Goal: Use online tool/utility: Use online tool/utility

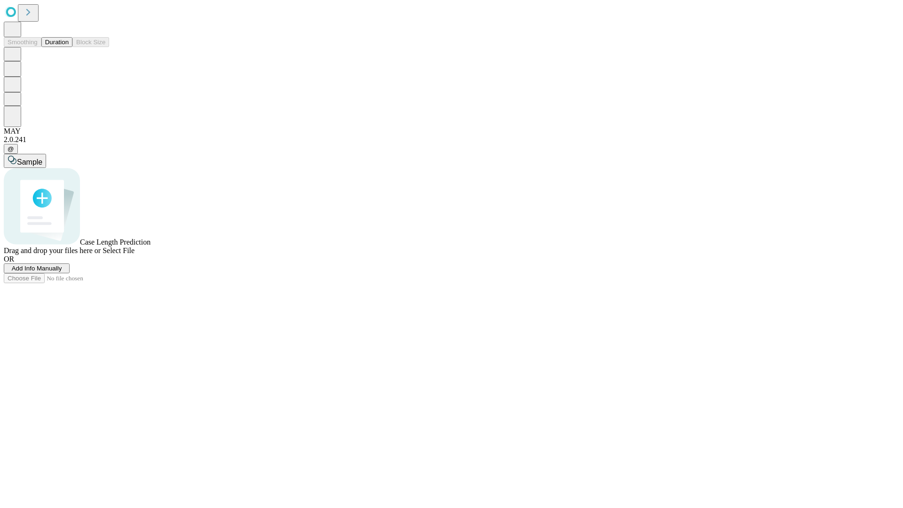
click at [69, 47] on button "Duration" at bounding box center [56, 42] width 31 height 10
click at [134, 254] on span "Select File" at bounding box center [119, 250] width 32 height 8
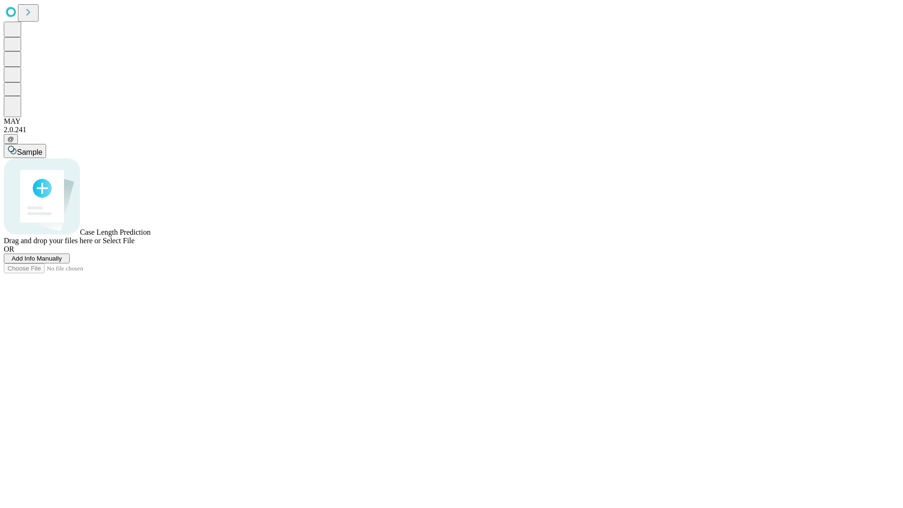
click at [134, 245] on span "Select File" at bounding box center [119, 241] width 32 height 8
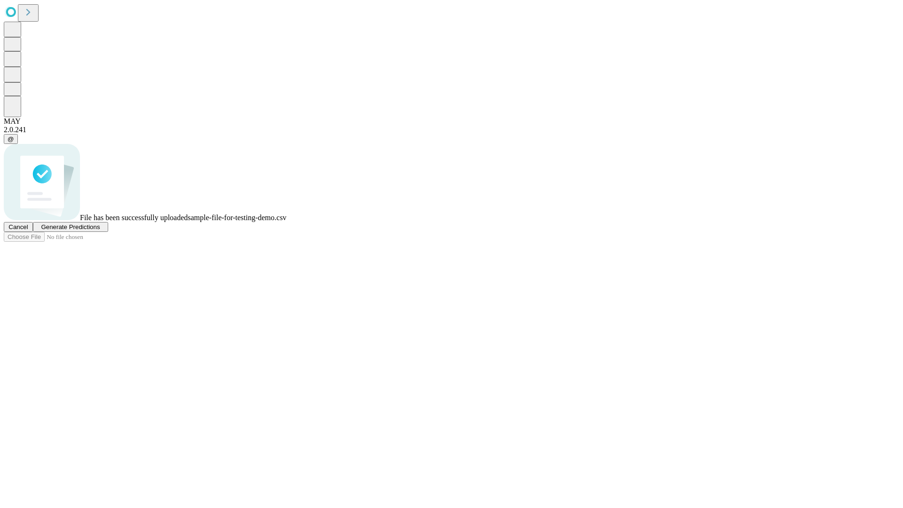
click at [100, 230] on span "Generate Predictions" at bounding box center [70, 226] width 59 height 7
